Goal: Information Seeking & Learning: Learn about a topic

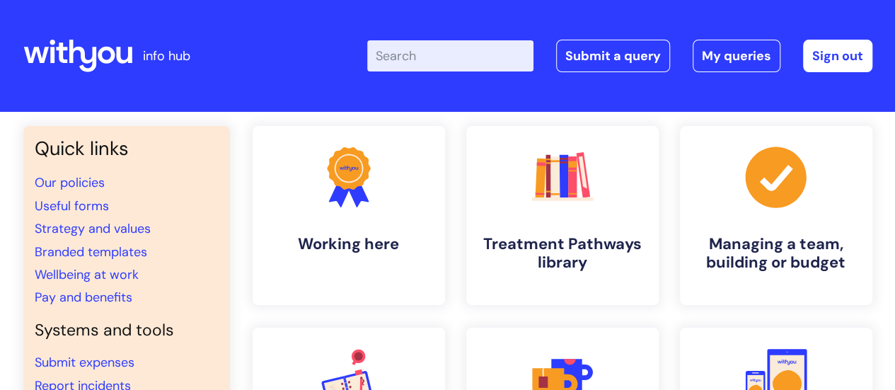
click at [420, 58] on input "Enter your search term here..." at bounding box center [450, 55] width 166 height 31
type input "[MEDICAL_DATA]"
click button "Search" at bounding box center [0, 0] width 0 height 0
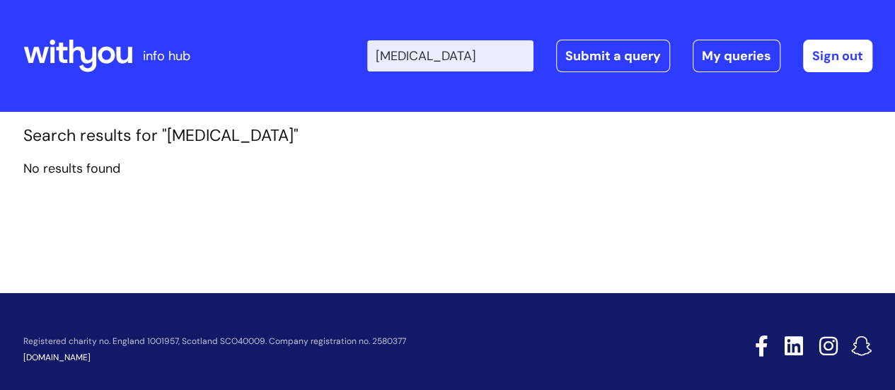
click at [526, 59] on input "[MEDICAL_DATA]" at bounding box center [450, 55] width 166 height 31
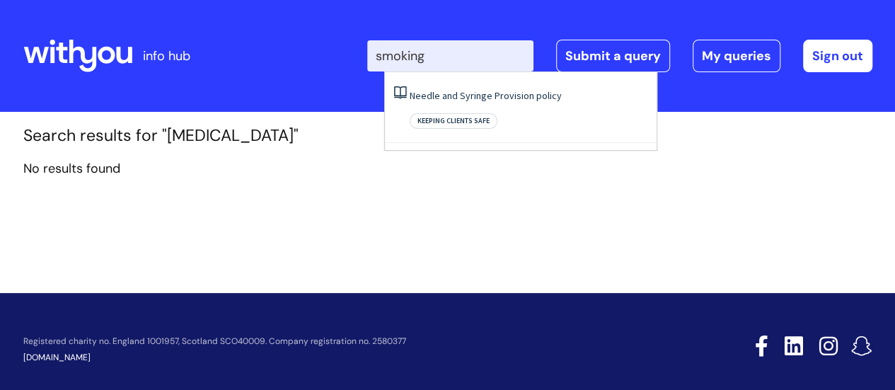
type input "smoking"
click button "Search" at bounding box center [0, 0] width 0 height 0
